Goal: Information Seeking & Learning: Learn about a topic

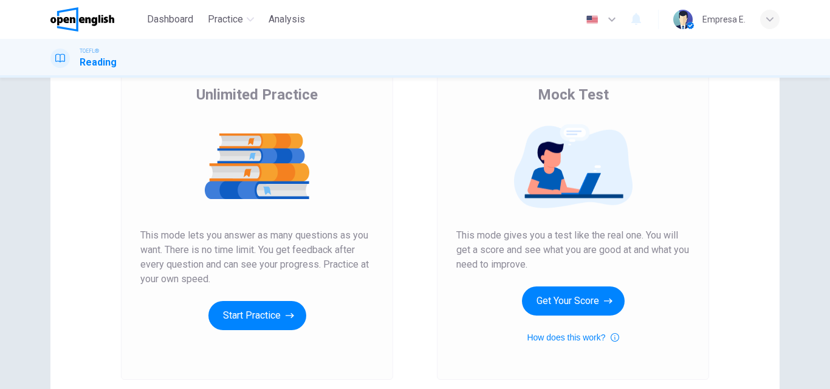
scroll to position [121, 0]
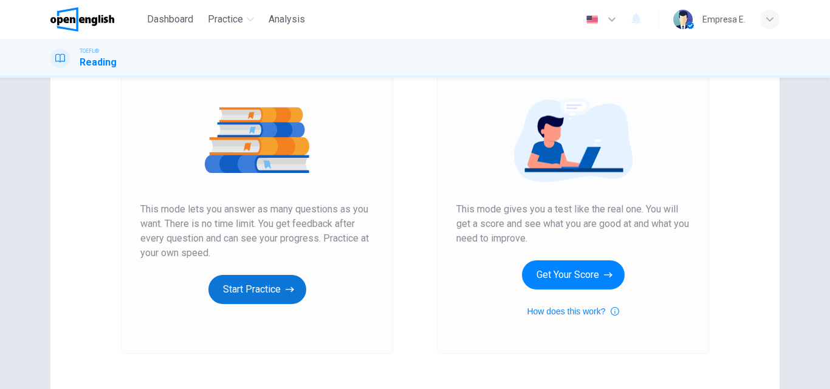
click at [259, 288] on button "Start Practice" at bounding box center [257, 289] width 98 height 29
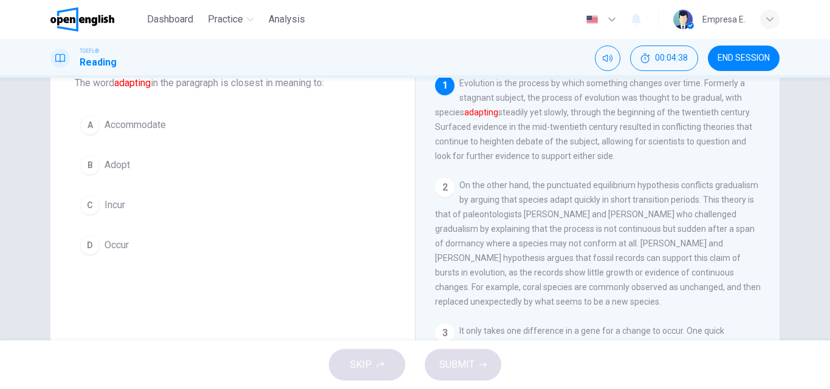
scroll to position [61, 0]
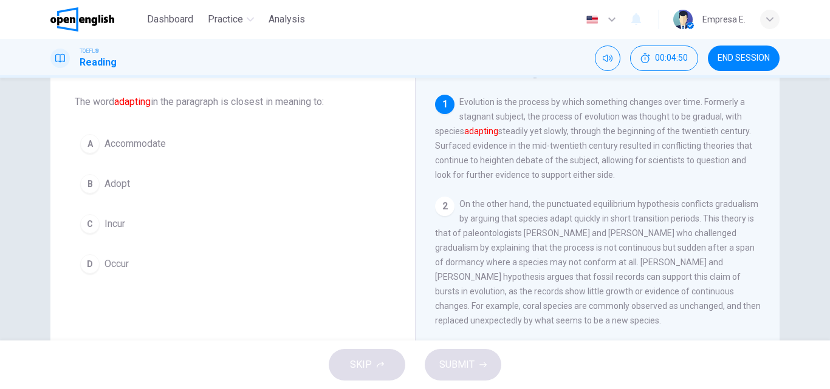
click at [135, 142] on span "Accommodate" at bounding box center [134, 144] width 61 height 15
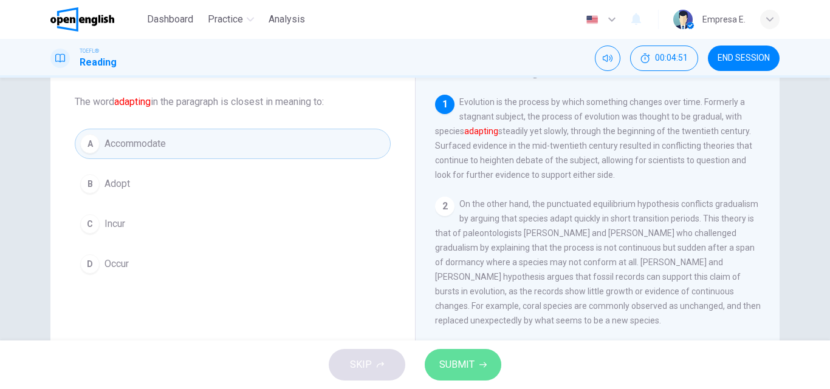
click at [468, 372] on span "SUBMIT" at bounding box center [456, 364] width 35 height 17
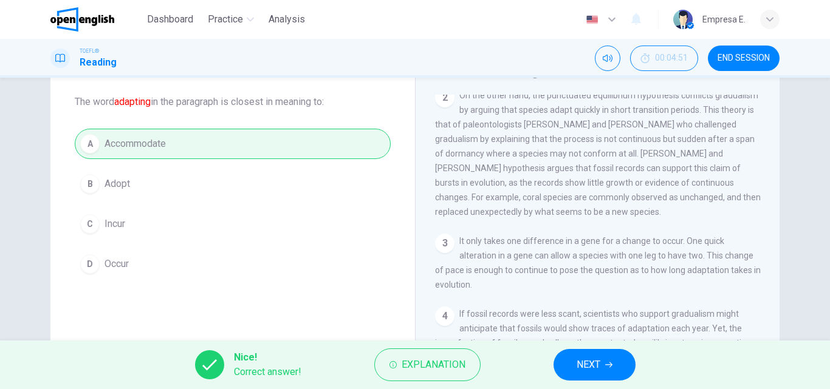
scroll to position [110, 0]
click at [692, 197] on div "2 On the other hand, the punctuated equilibrium hypothesis conflicts gradualism…" at bounding box center [598, 152] width 326 height 131
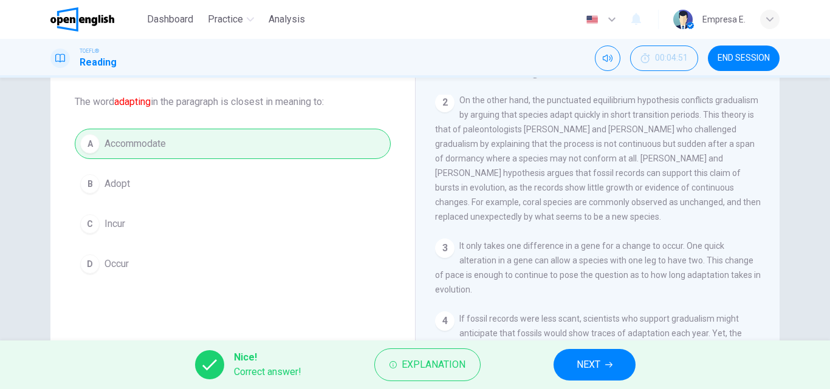
scroll to position [121, 0]
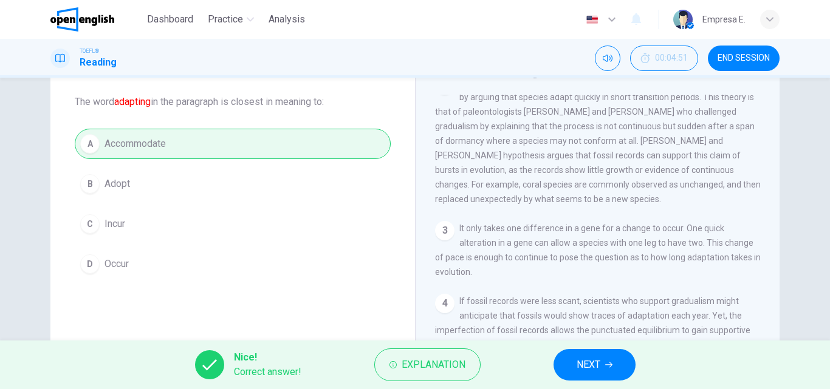
click at [773, 101] on div "Evaluating Time Theories of Evolution 1 Evolution is the process by which somet…" at bounding box center [597, 252] width 364 height 422
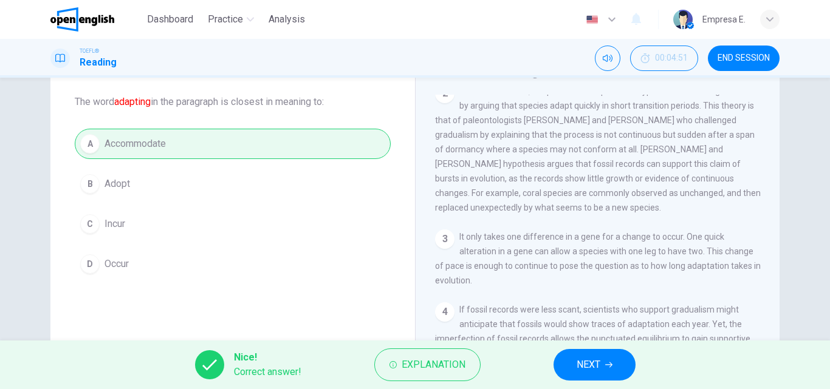
scroll to position [93, 0]
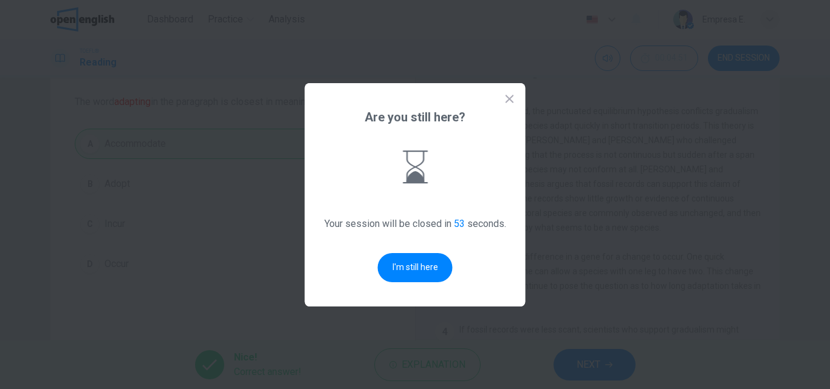
click at [513, 102] on icon at bounding box center [509, 99] width 8 height 8
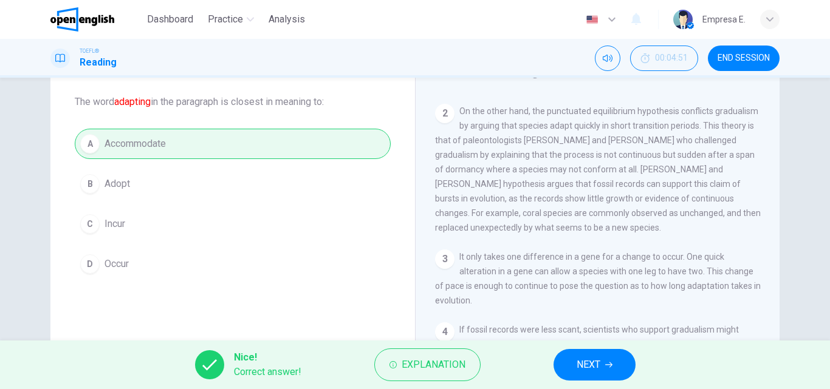
drag, startPoint x: 594, startPoint y: 182, endPoint x: 629, endPoint y: 175, distance: 35.9
click at [596, 180] on div "2 On the other hand, the punctuated equilibrium hypothesis conflicts gradualism…" at bounding box center [598, 169] width 326 height 131
click at [582, 354] on button "NEXT" at bounding box center [594, 365] width 82 height 32
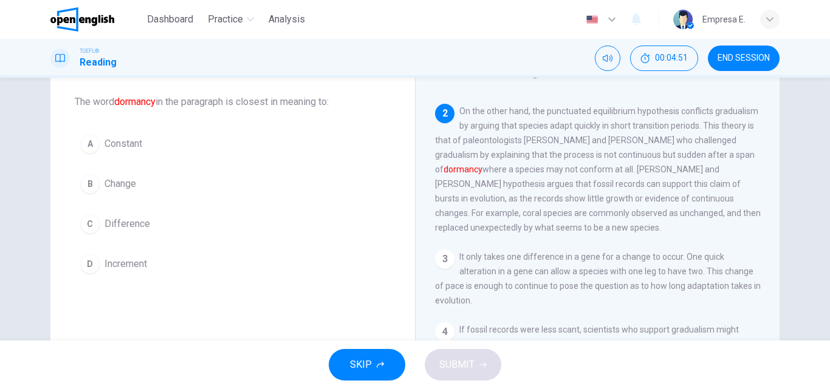
scroll to position [106, 0]
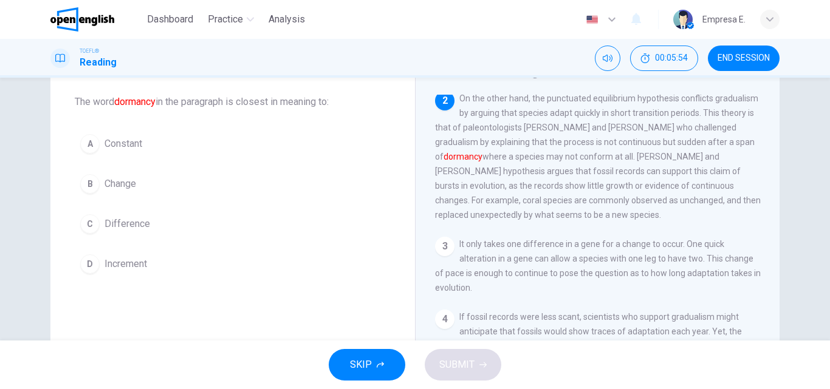
click at [110, 141] on span "Constant" at bounding box center [123, 144] width 38 height 15
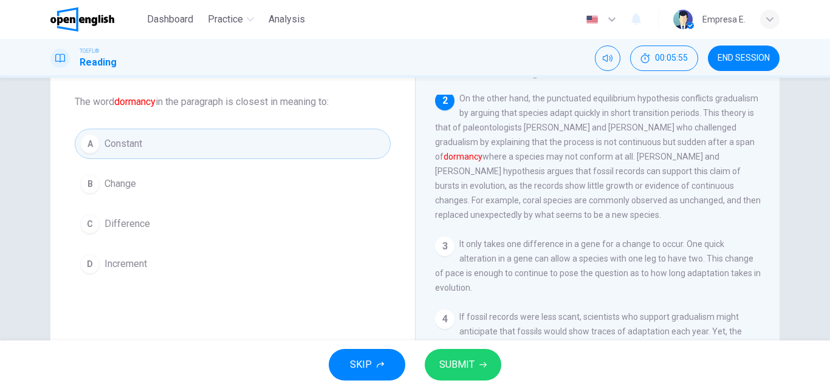
click at [453, 358] on span "SUBMIT" at bounding box center [456, 364] width 35 height 17
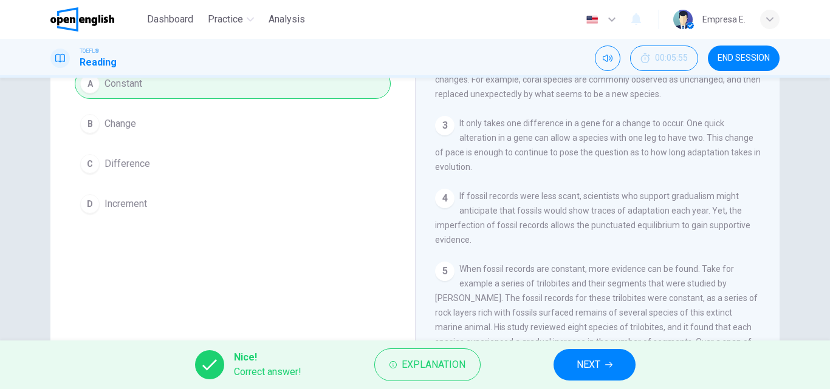
scroll to position [121, 0]
click at [601, 370] on button "NEXT" at bounding box center [594, 365] width 82 height 32
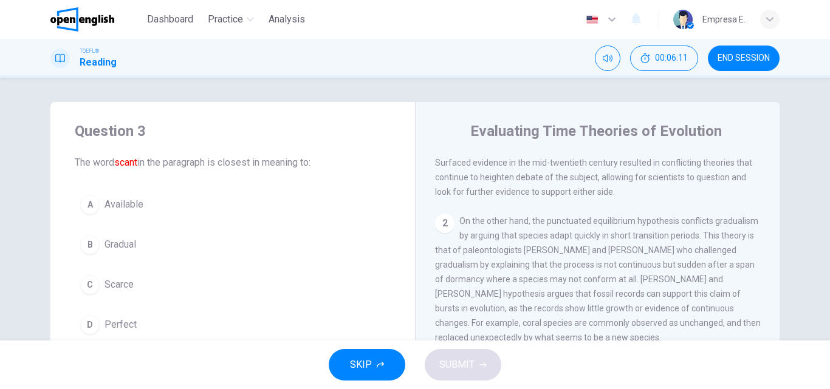
scroll to position [61, 0]
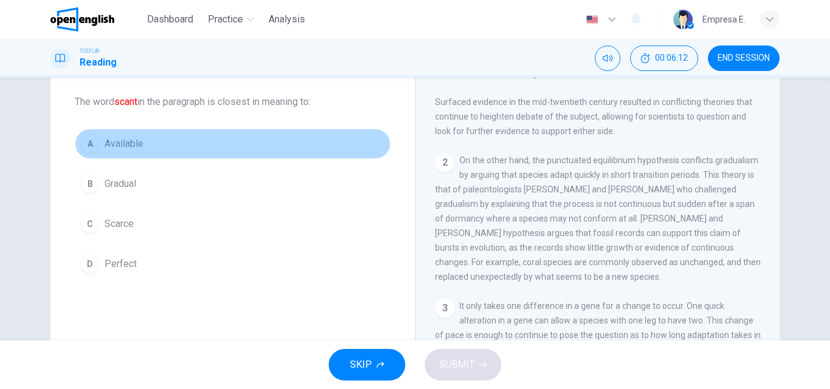
click at [124, 145] on span "Available" at bounding box center [123, 144] width 39 height 15
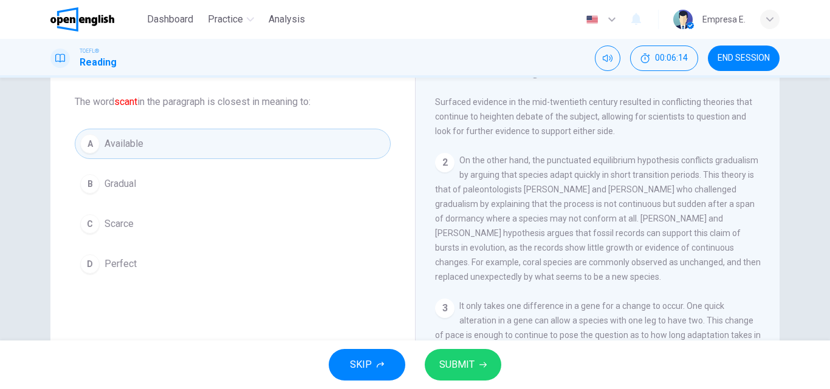
click at [454, 363] on span "SUBMIT" at bounding box center [456, 364] width 35 height 17
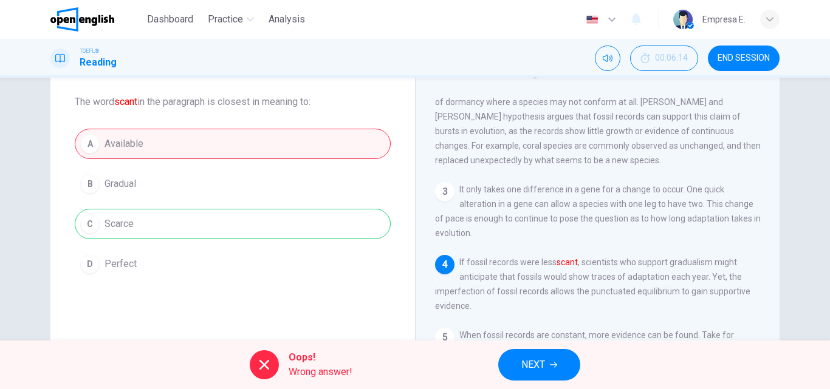
scroll to position [165, 0]
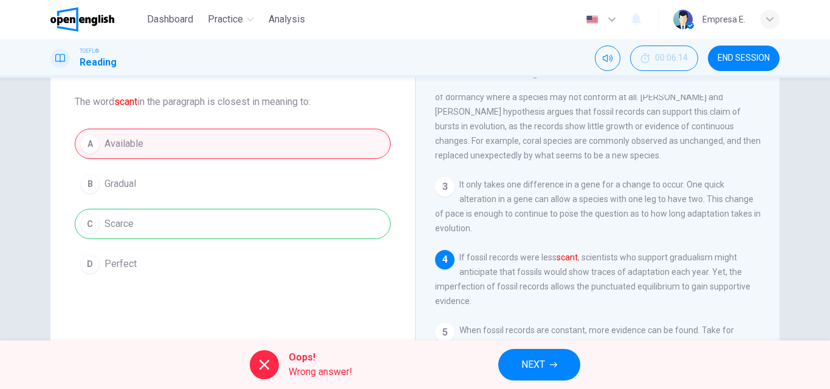
click at [546, 372] on button "NEXT" at bounding box center [539, 365] width 82 height 32
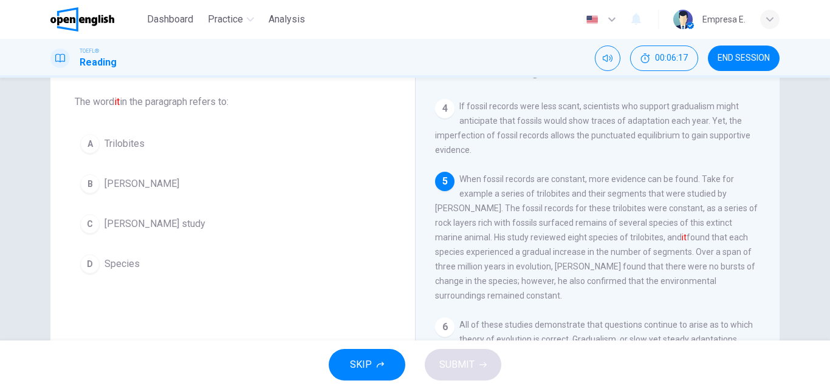
scroll to position [377, 0]
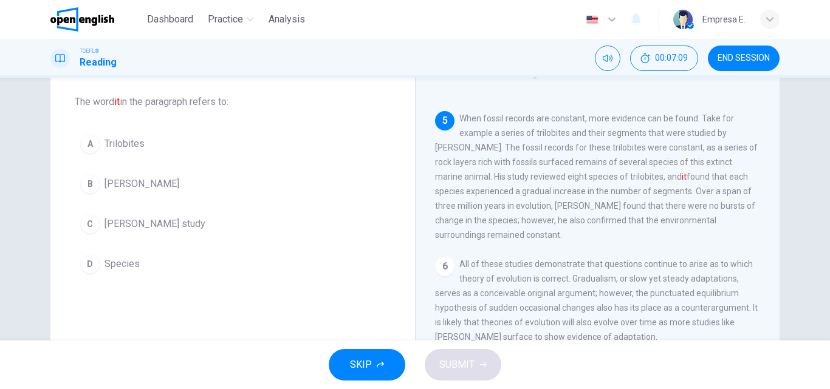
click at [151, 179] on span "[PERSON_NAME]" at bounding box center [141, 184] width 75 height 15
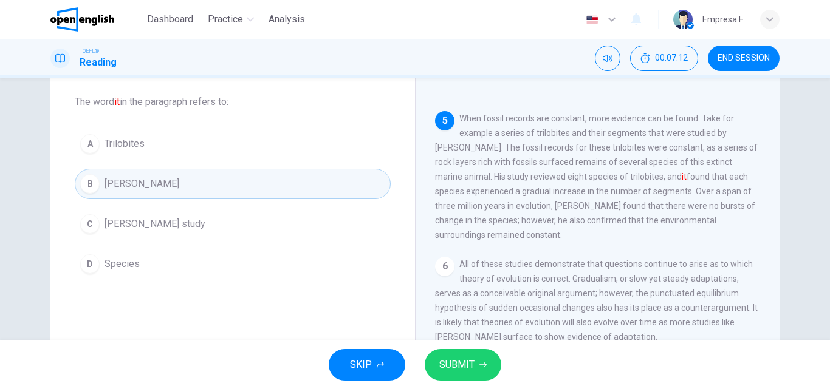
click at [111, 225] on span "[PERSON_NAME] study" at bounding box center [154, 224] width 101 height 15
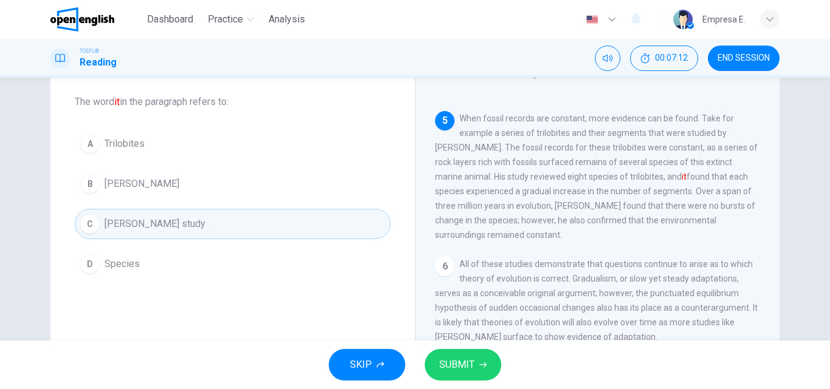
click at [455, 377] on button "SUBMIT" at bounding box center [463, 365] width 77 height 32
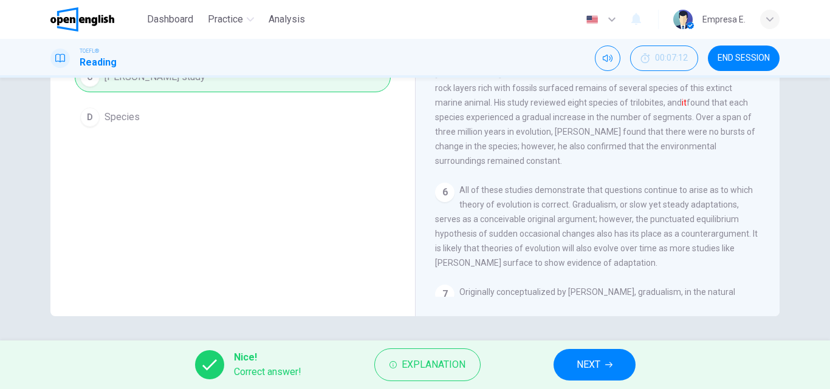
scroll to position [406, 0]
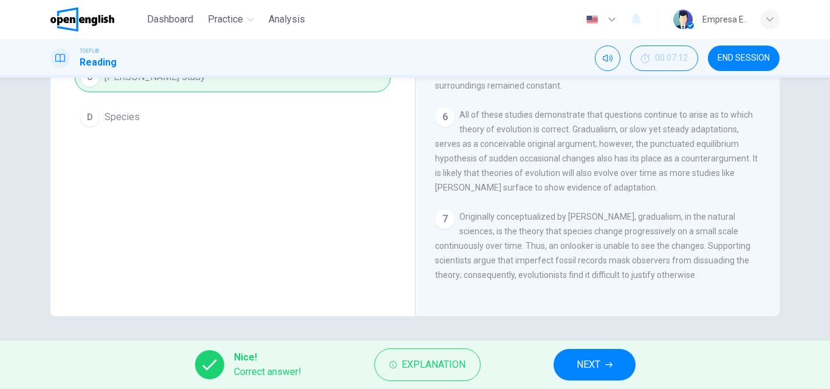
click at [588, 368] on span "NEXT" at bounding box center [588, 364] width 24 height 17
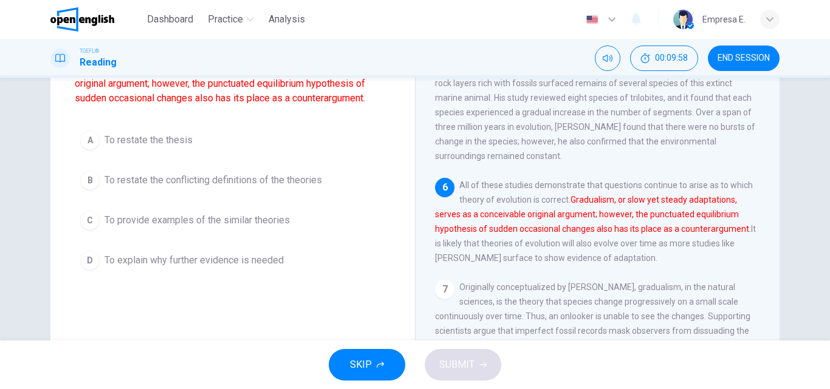
scroll to position [147, 0]
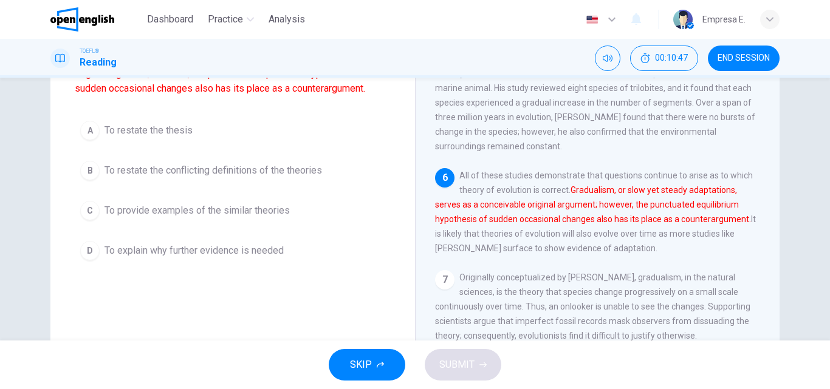
click at [220, 174] on span "To restate the conflicting definitions of the theories" at bounding box center [212, 170] width 217 height 15
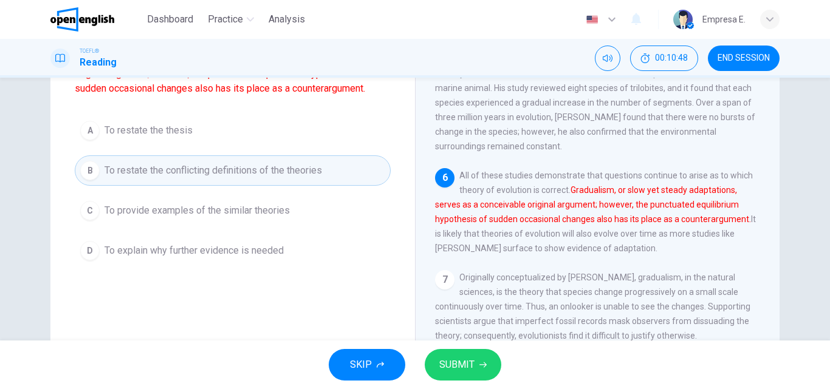
click at [482, 363] on icon "button" at bounding box center [482, 364] width 7 height 7
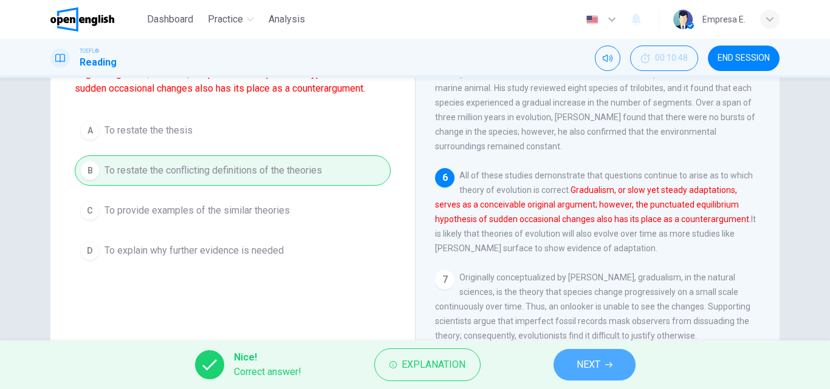
click at [612, 362] on icon "button" at bounding box center [608, 364] width 7 height 7
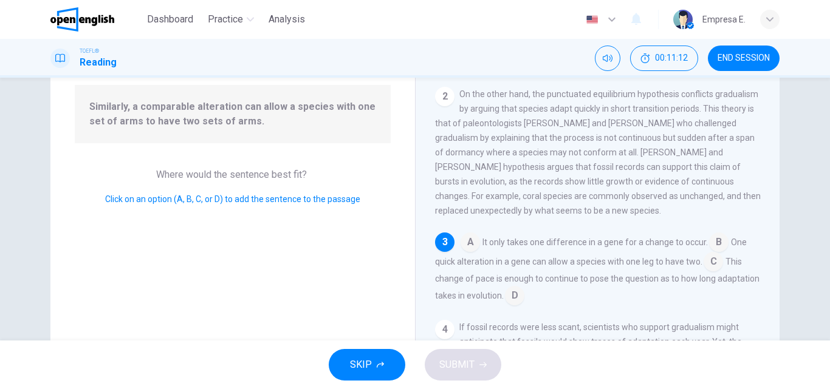
scroll to position [86, 0]
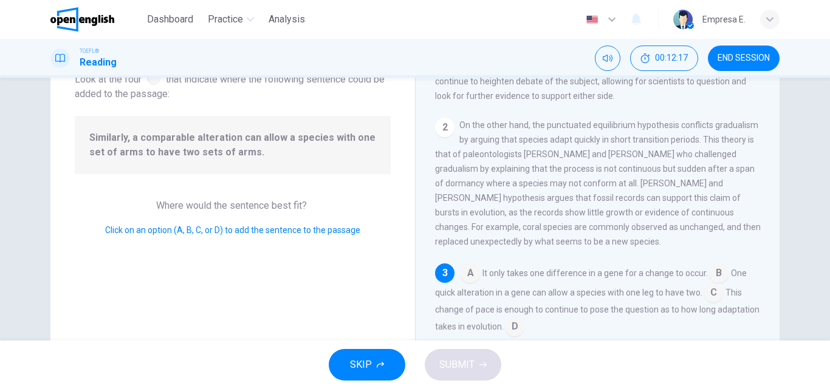
click at [712, 304] on input at bounding box center [712, 293] width 19 height 19
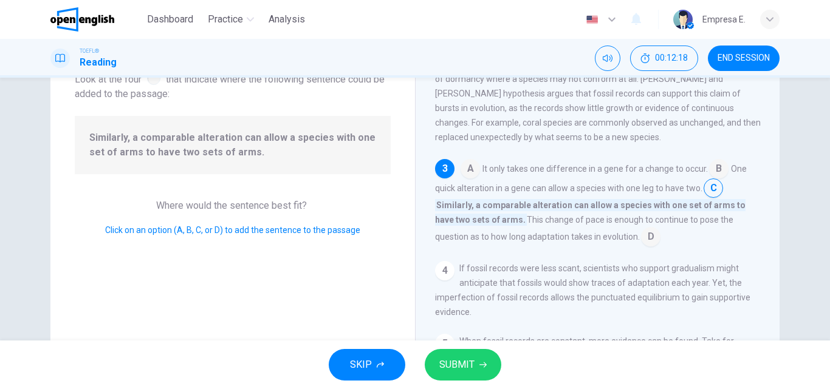
scroll to position [175, 0]
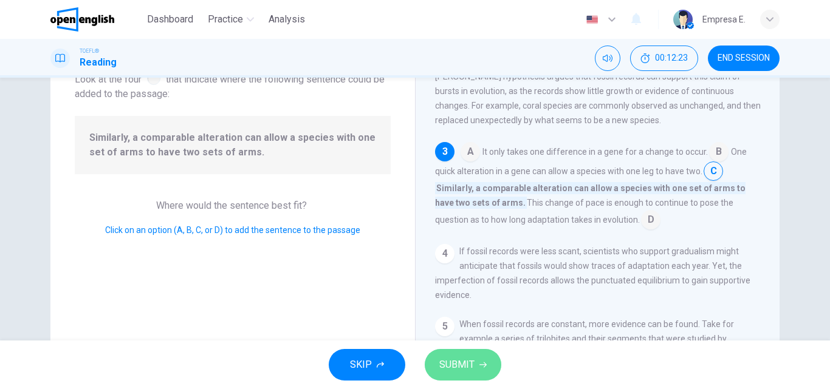
click at [492, 362] on button "SUBMIT" at bounding box center [463, 365] width 77 height 32
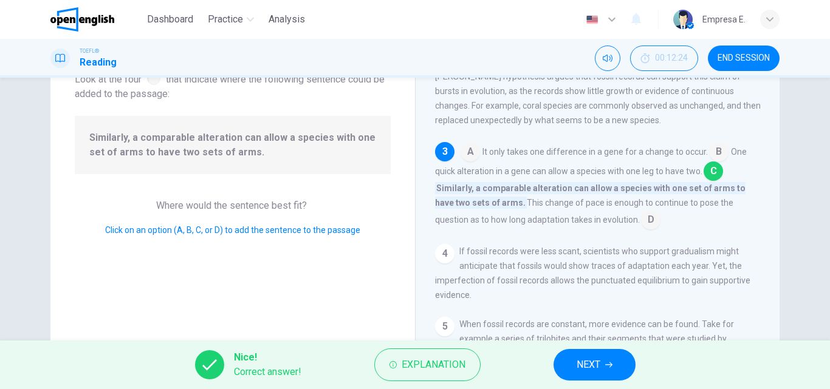
click at [566, 358] on button "NEXT" at bounding box center [594, 365] width 82 height 32
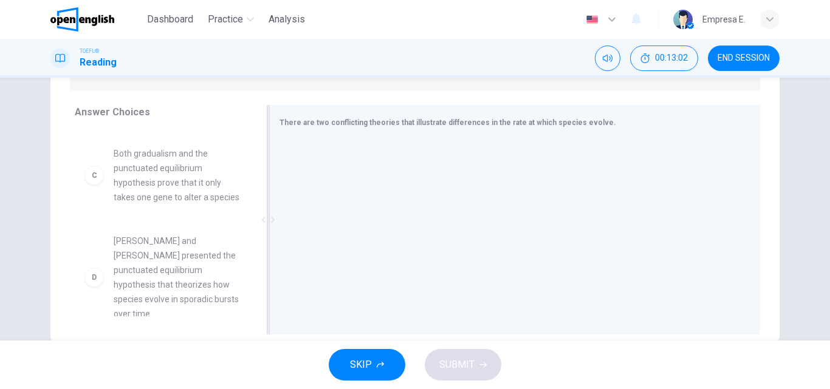
scroll to position [182, 0]
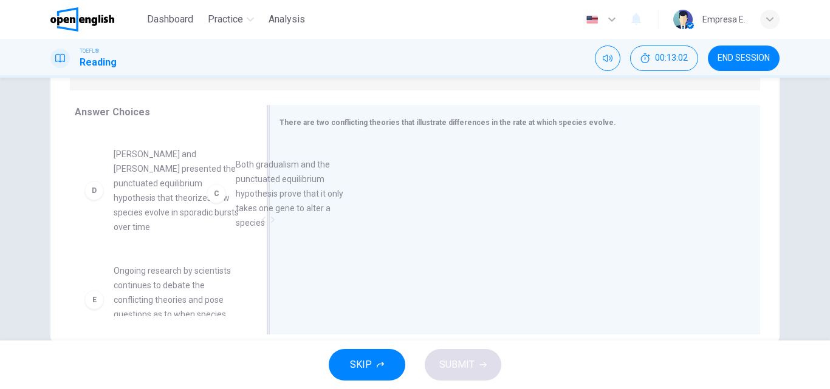
drag, startPoint x: 164, startPoint y: 171, endPoint x: 357, endPoint y: 190, distance: 194.0
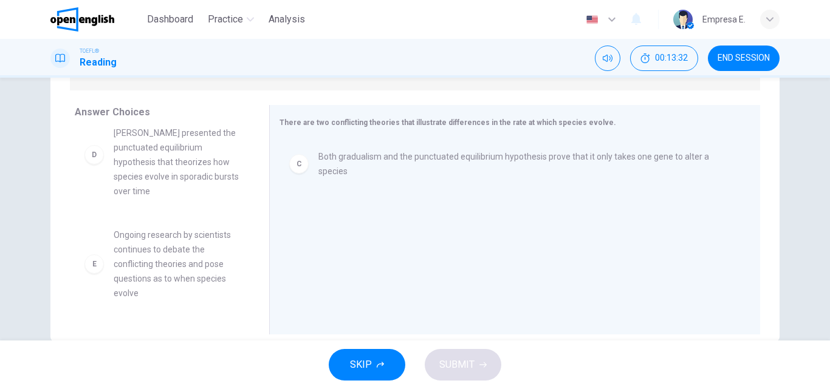
scroll to position [242, 0]
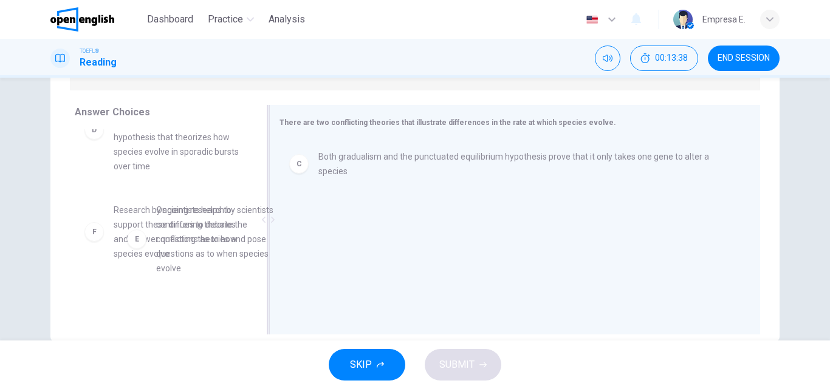
drag, startPoint x: 178, startPoint y: 228, endPoint x: 387, endPoint y: 244, distance: 210.1
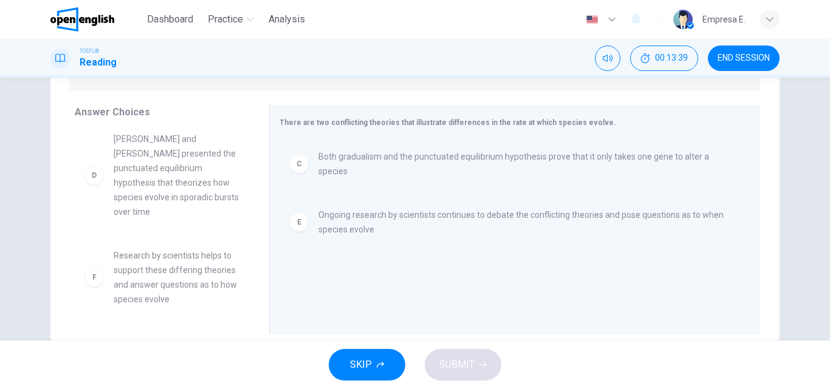
scroll to position [197, 0]
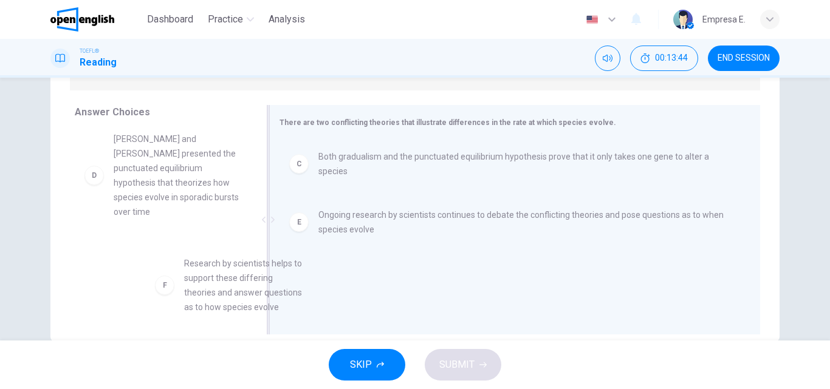
drag, startPoint x: 131, startPoint y: 272, endPoint x: 454, endPoint y: 287, distance: 324.0
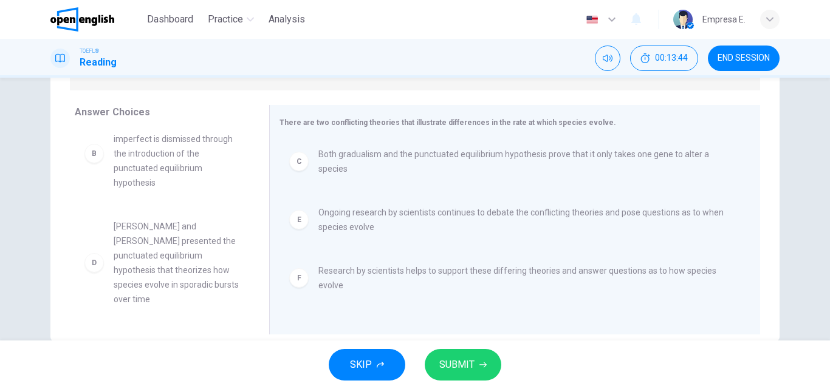
scroll to position [109, 0]
click at [482, 367] on icon "button" at bounding box center [482, 364] width 7 height 7
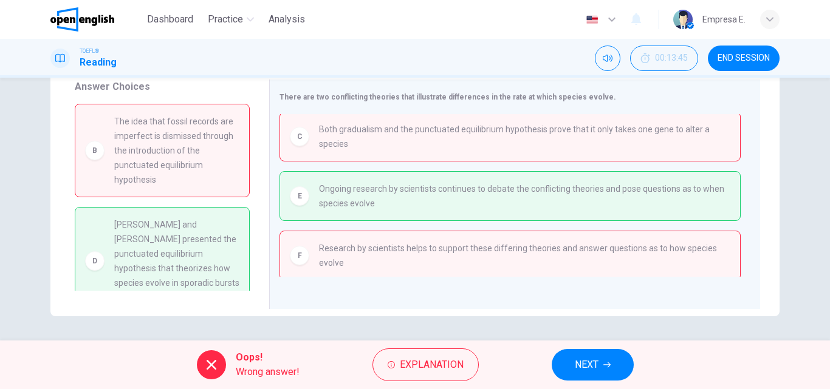
scroll to position [113, 0]
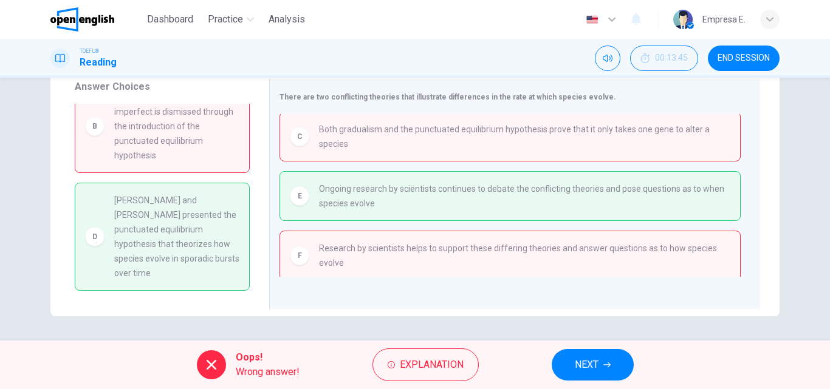
click at [554, 366] on button "NEXT" at bounding box center [592, 365] width 82 height 32
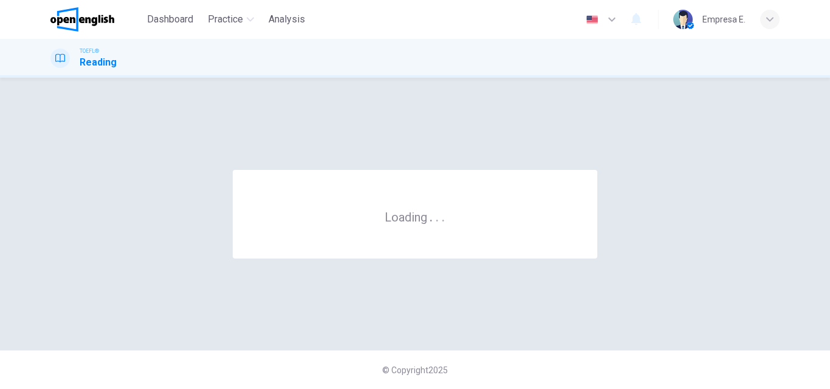
scroll to position [0, 0]
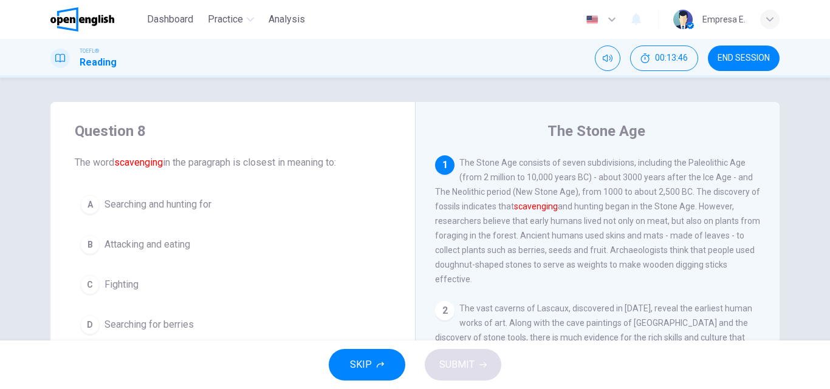
click at [757, 56] on span "END SESSION" at bounding box center [743, 58] width 52 height 10
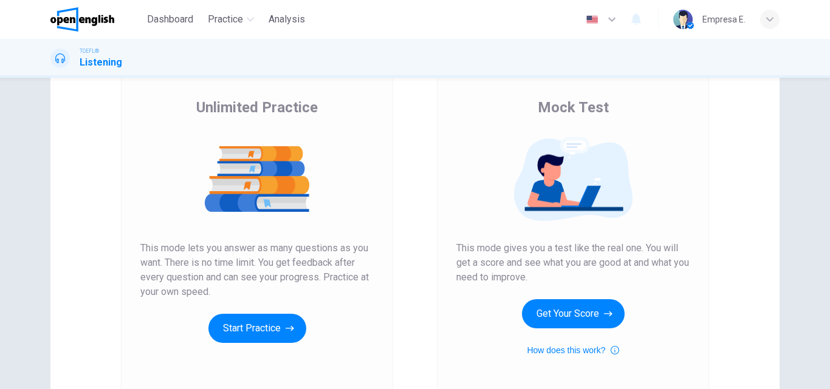
scroll to position [182, 0]
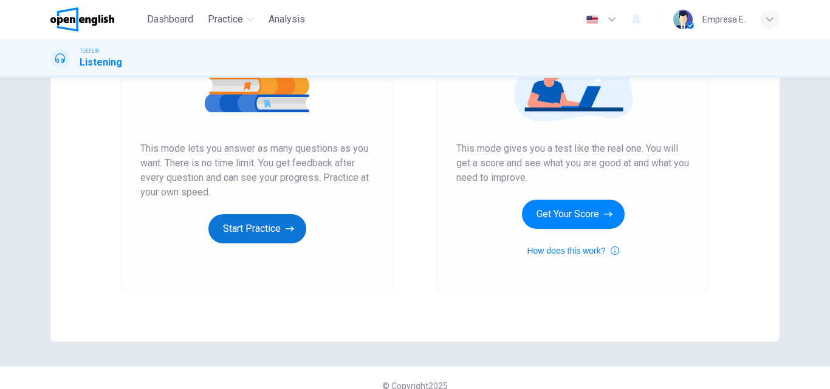
click at [259, 235] on button "Start Practice" at bounding box center [257, 228] width 98 height 29
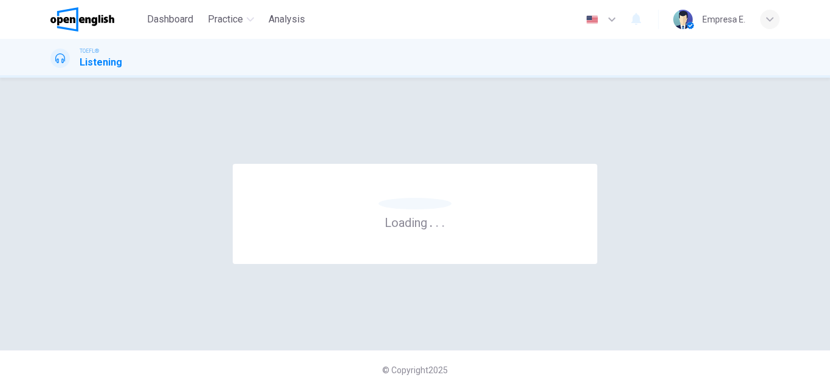
scroll to position [0, 0]
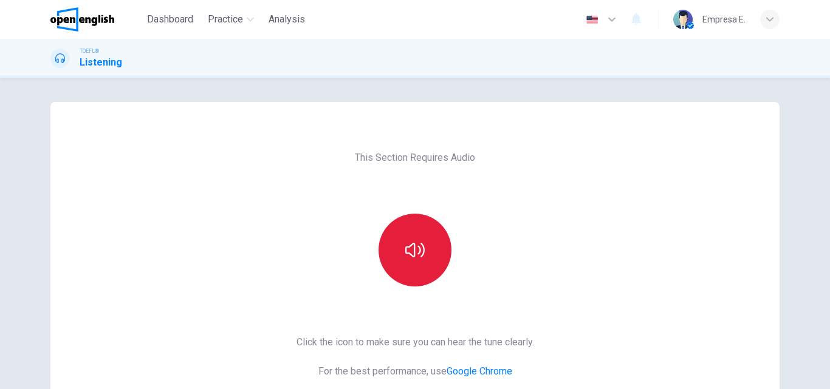
click at [427, 268] on button "button" at bounding box center [414, 250] width 73 height 73
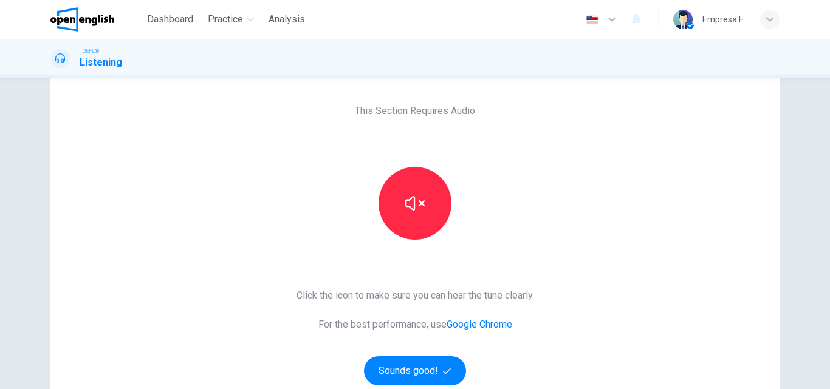
scroll to position [121, 0]
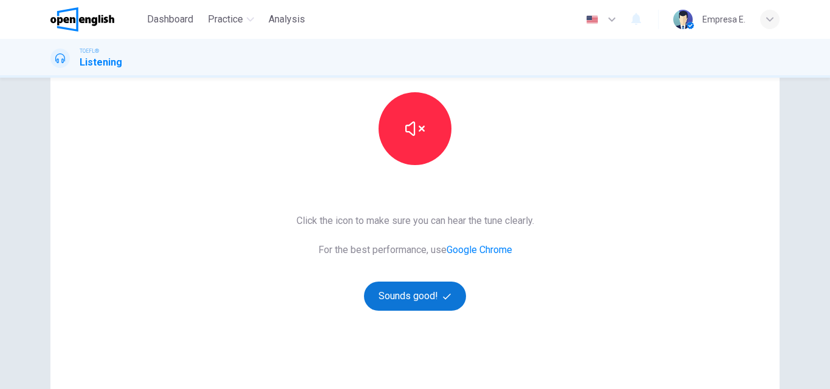
click at [417, 296] on button "Sounds good!" at bounding box center [415, 296] width 102 height 29
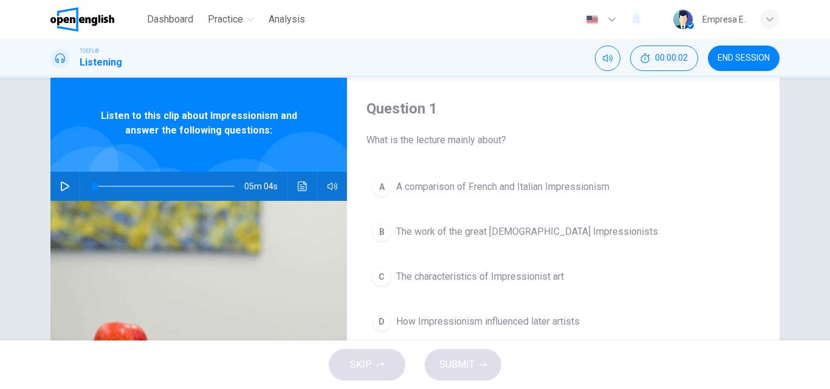
scroll to position [0, 0]
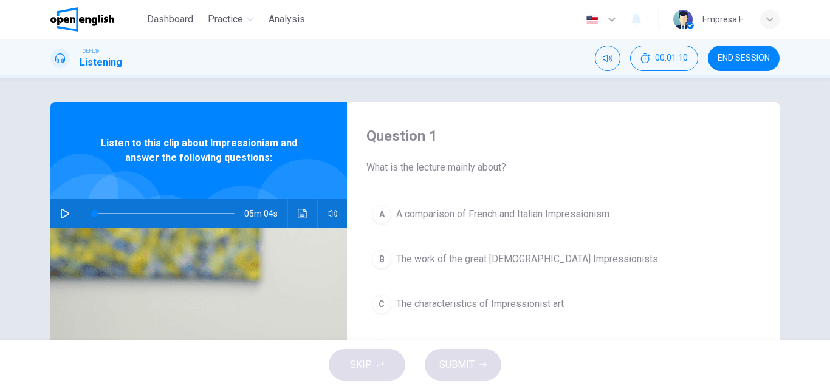
click at [298, 213] on icon "Click to see the audio transcription" at bounding box center [302, 214] width 9 height 10
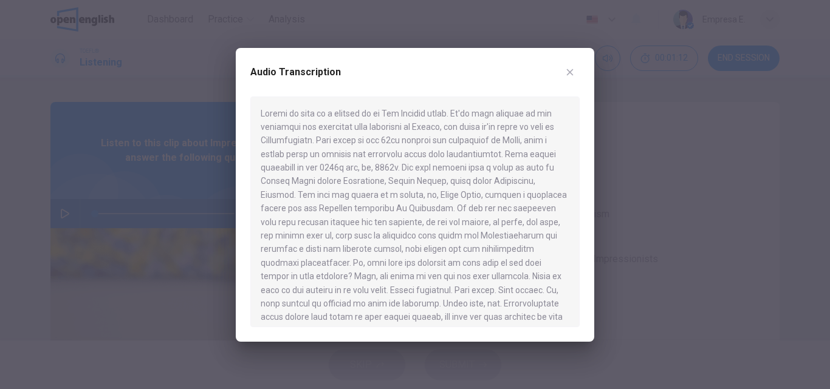
click at [568, 73] on icon "button" at bounding box center [570, 72] width 7 height 7
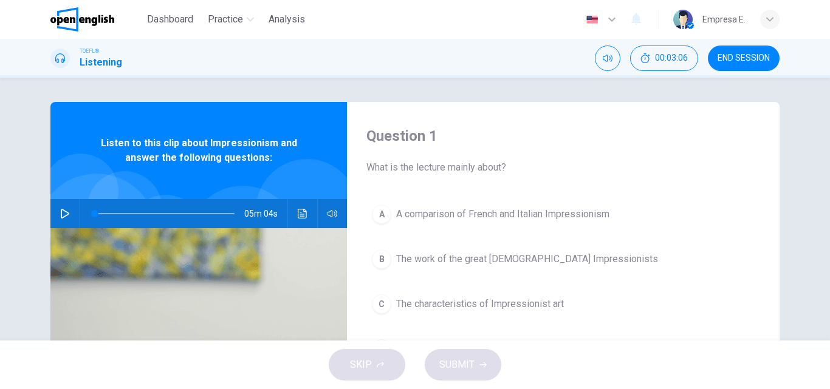
click at [61, 210] on icon "button" at bounding box center [65, 214] width 9 height 10
click at [300, 213] on icon "Click to see the audio transcription" at bounding box center [303, 214] width 10 height 10
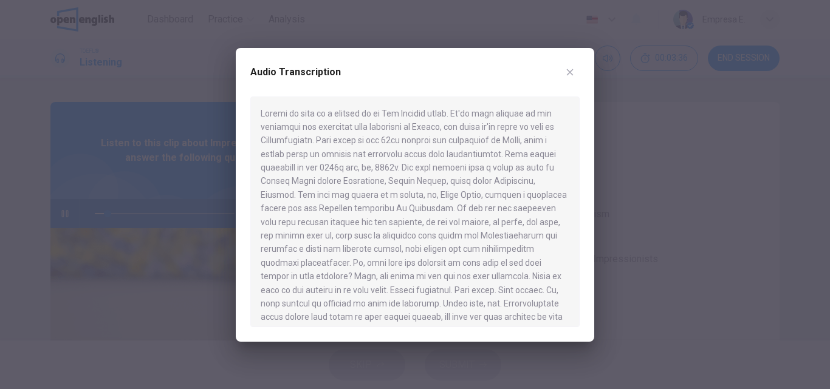
type input "*"
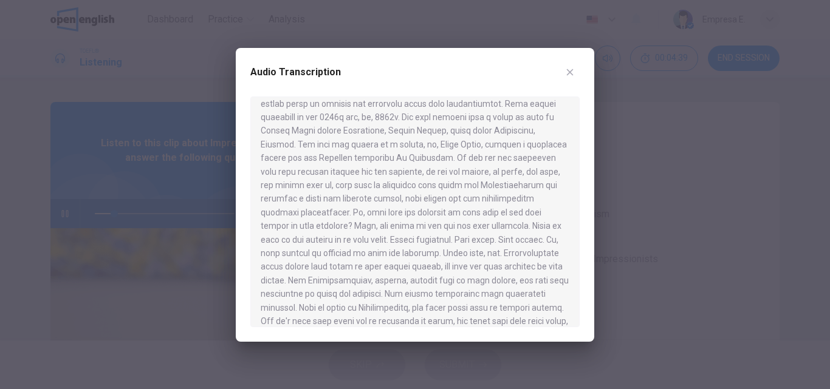
scroll to position [61, 0]
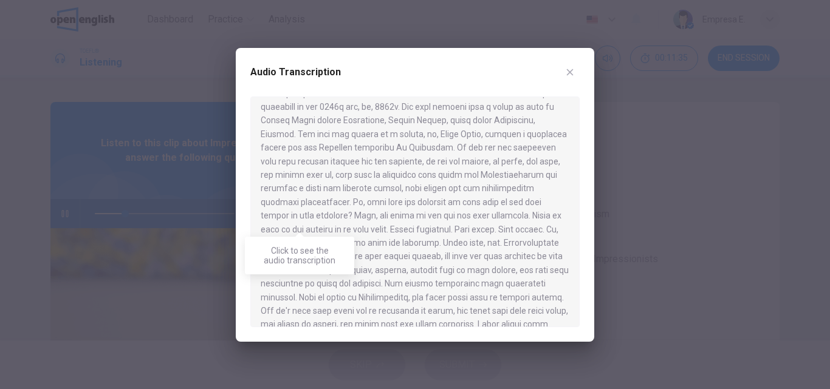
click at [388, 233] on div at bounding box center [414, 212] width 329 height 231
drag, startPoint x: 388, startPoint y: 215, endPoint x: 425, endPoint y: 219, distance: 37.2
click at [425, 219] on div at bounding box center [414, 212] width 329 height 231
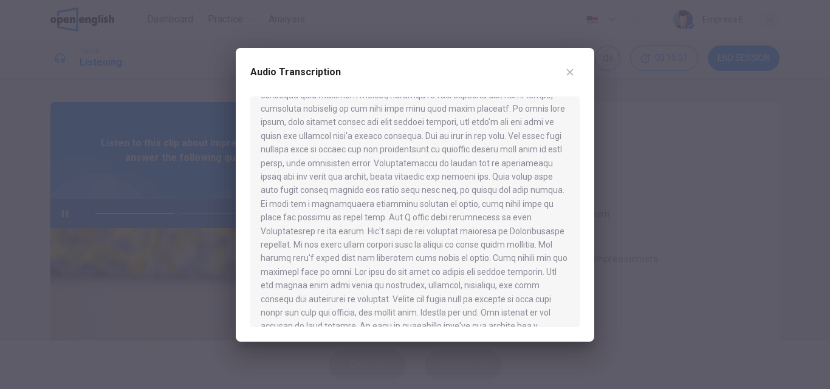
scroll to position [364, 0]
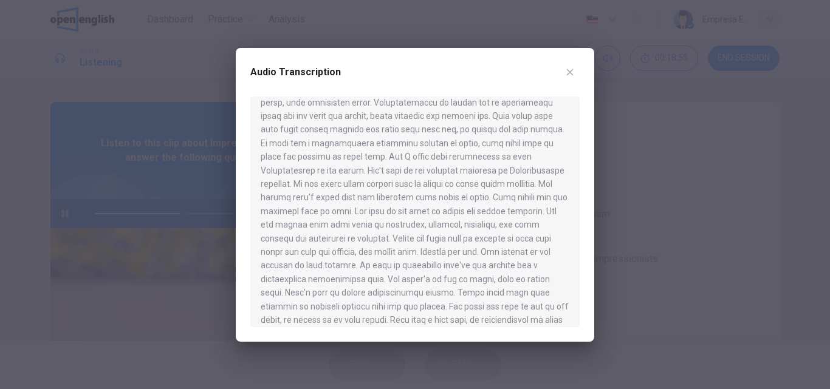
drag, startPoint x: 332, startPoint y: 239, endPoint x: 434, endPoint y: 239, distance: 102.0
click at [434, 239] on div at bounding box center [414, 212] width 329 height 231
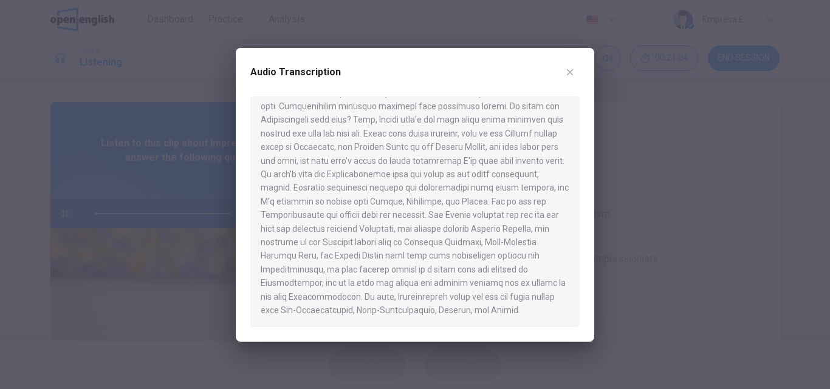
type input "*"
click at [567, 67] on icon "button" at bounding box center [570, 72] width 10 height 10
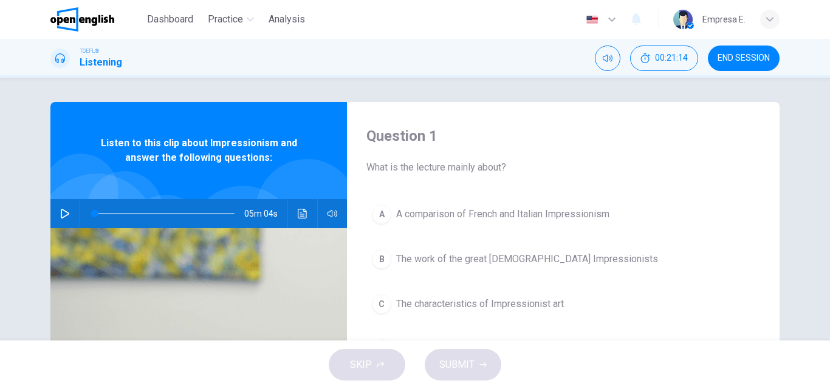
scroll to position [61, 0]
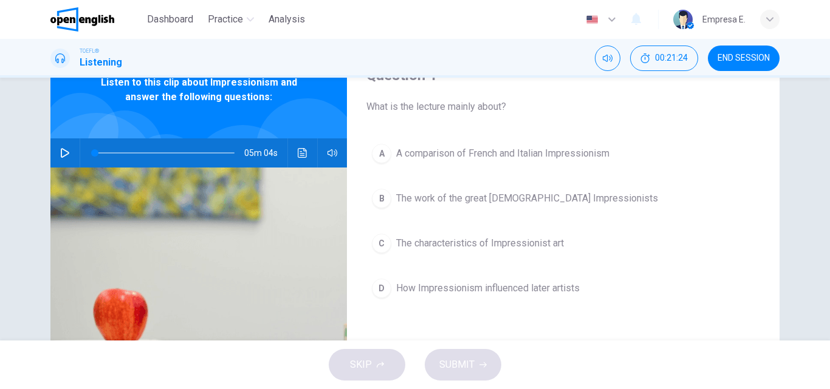
click at [489, 239] on span "The characteristics of Impressionist art" at bounding box center [480, 243] width 168 height 15
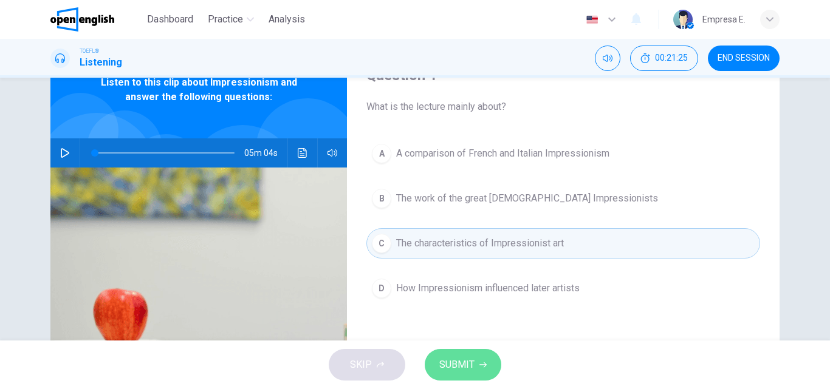
click at [481, 355] on button "SUBMIT" at bounding box center [463, 365] width 77 height 32
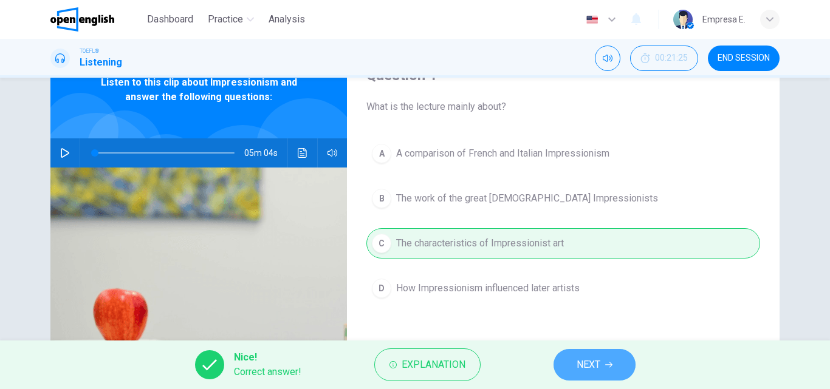
click at [586, 357] on span "NEXT" at bounding box center [588, 364] width 24 height 17
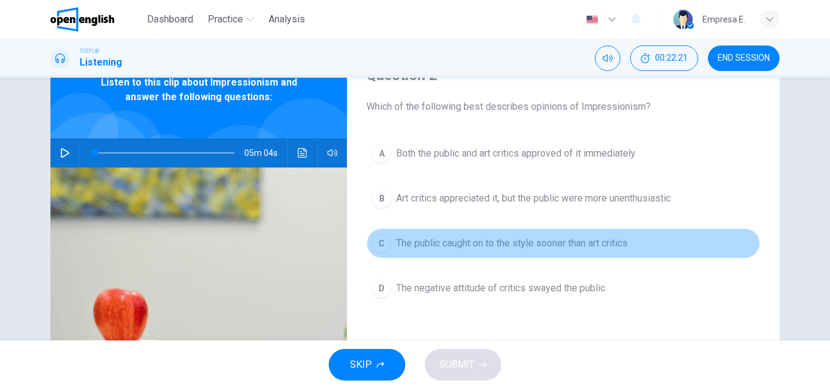
click at [582, 241] on span "The public caught on to the style sooner than art critics" at bounding box center [511, 243] width 231 height 15
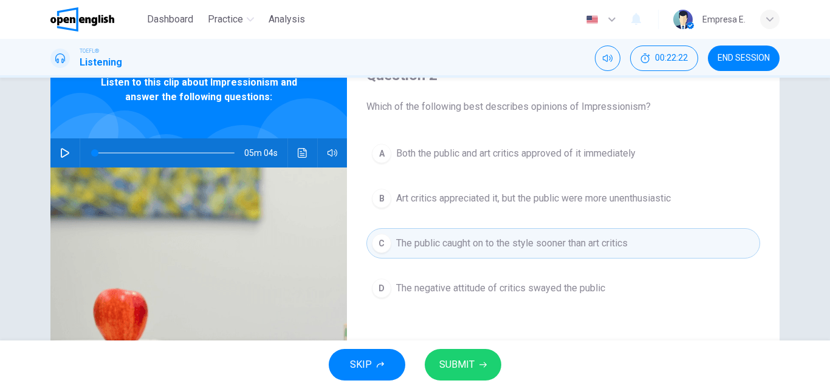
click at [480, 354] on button "SUBMIT" at bounding box center [463, 365] width 77 height 32
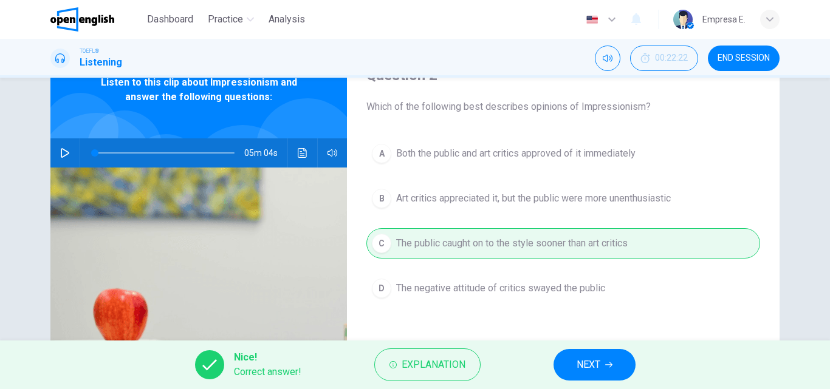
click at [567, 358] on button "NEXT" at bounding box center [594, 365] width 82 height 32
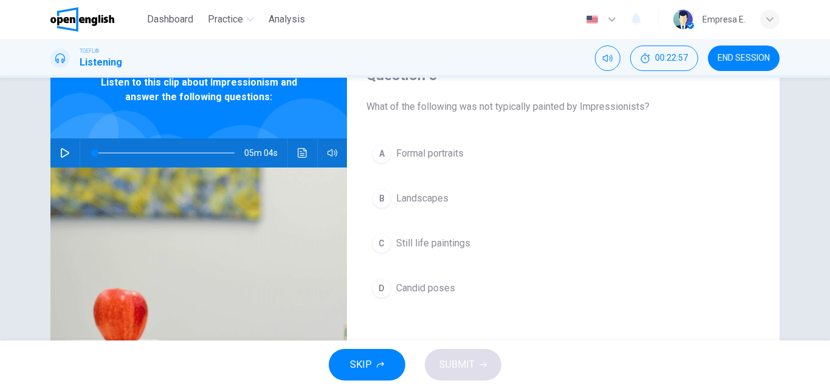
click at [408, 152] on span "Formal portraits" at bounding box center [429, 153] width 67 height 15
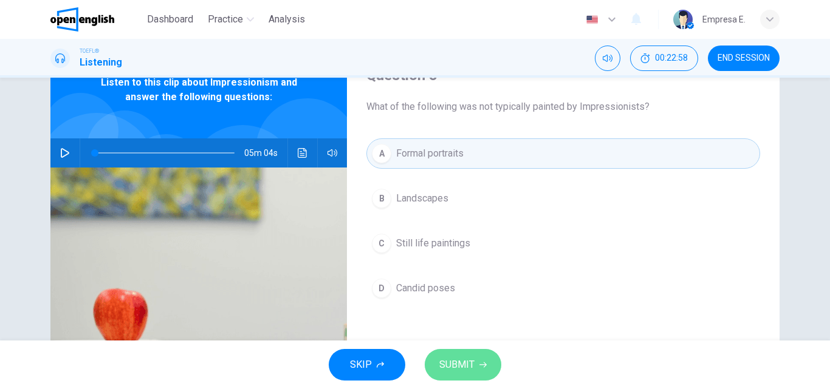
click at [465, 351] on button "SUBMIT" at bounding box center [463, 365] width 77 height 32
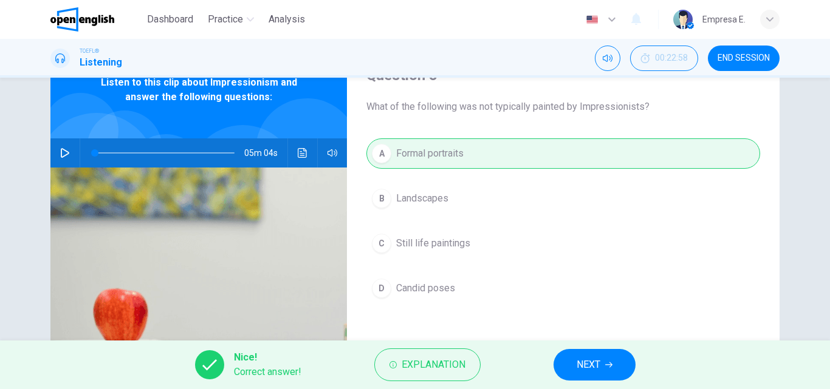
click at [578, 366] on span "NEXT" at bounding box center [588, 364] width 24 height 17
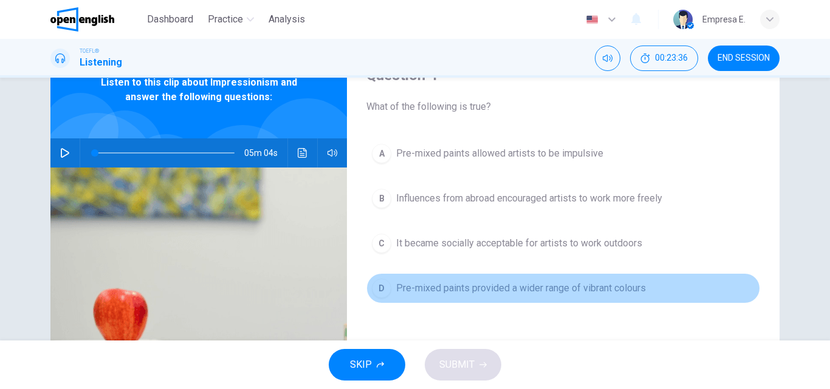
click at [462, 277] on button "D Pre-mixed paints provided a wider range of vibrant colours" at bounding box center [563, 288] width 394 height 30
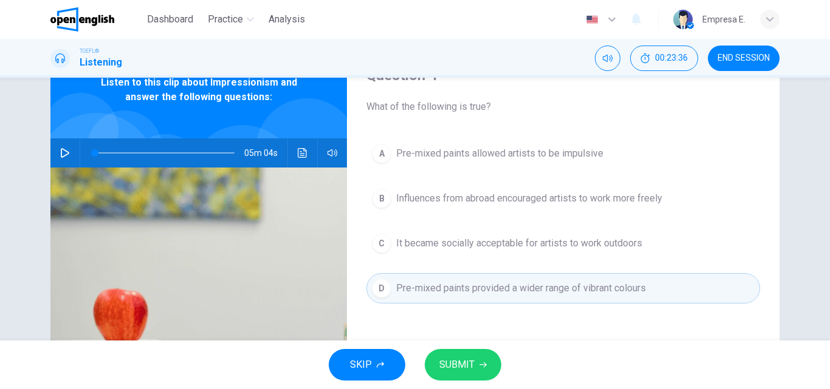
click at [465, 362] on span "SUBMIT" at bounding box center [456, 364] width 35 height 17
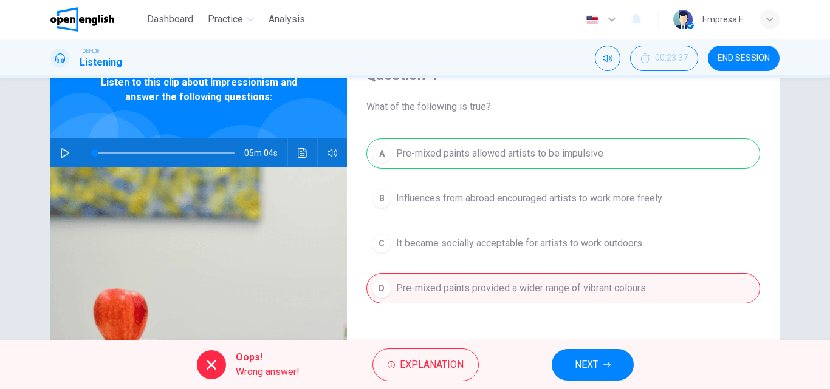
click at [470, 156] on div "A Pre-mixed paints allowed artists to be impulsive B Influences from abroad enc…" at bounding box center [563, 232] width 394 height 189
click at [565, 377] on button "NEXT" at bounding box center [592, 365] width 82 height 32
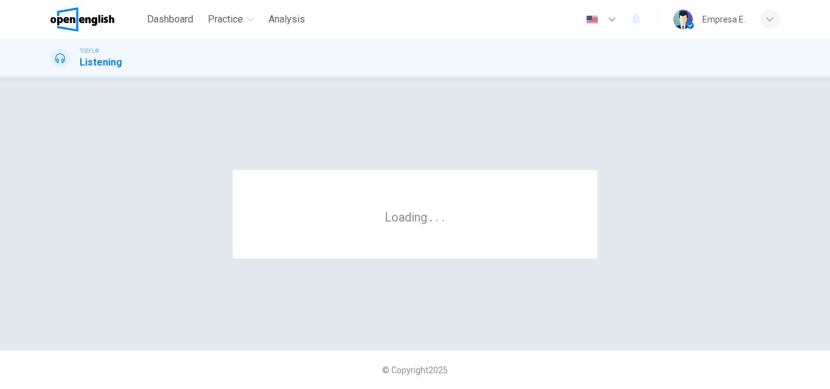
scroll to position [0, 0]
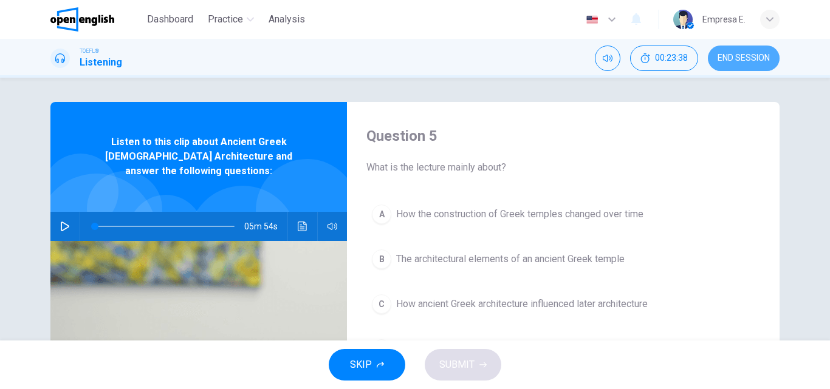
click at [750, 58] on span "END SESSION" at bounding box center [743, 58] width 52 height 10
